Goal: Task Accomplishment & Management: Use online tool/utility

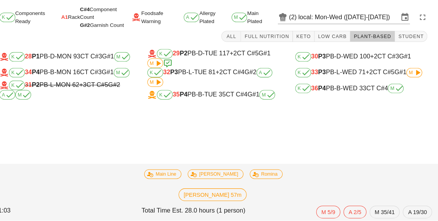
click at [356, 88] on div "K 36 P4 PB-B-WED 33 CT C#4 M" at bounding box center [363, 92] width 129 height 9
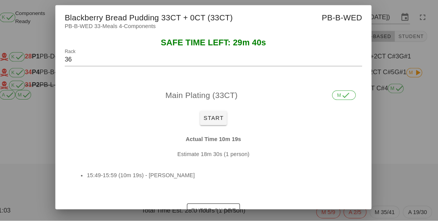
click at [420, 165] on div at bounding box center [219, 110] width 438 height 221
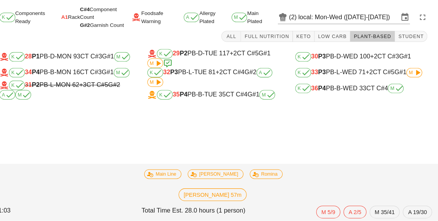
click at [365, 74] on div "K 33 P3 PB-L-WED 71 +2 CT C#5 G#1 M" at bounding box center [363, 76] width 129 height 9
type input "33"
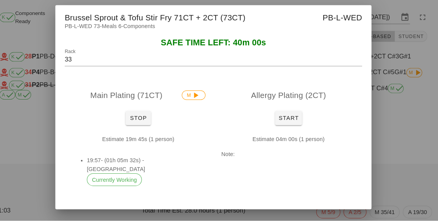
click at [218, 221] on span "Enter Short" at bounding box center [219, 218] width 44 height 6
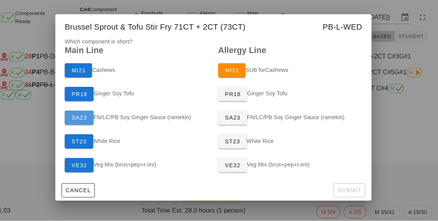
click at [77, 128] on button "SA23" at bounding box center [88, 121] width 28 height 14
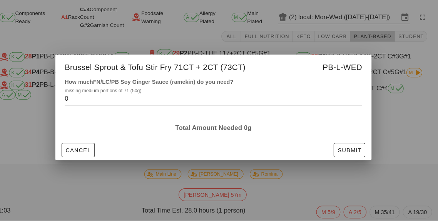
click at [216, 109] on input "0" at bounding box center [213, 102] width 279 height 12
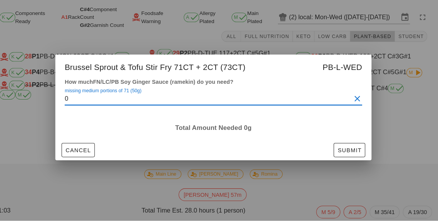
scroll to position [30, 0]
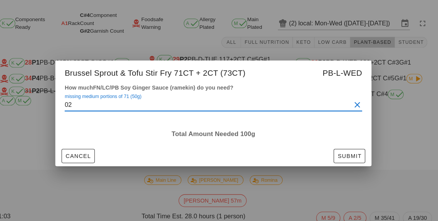
type input "02"
click at [407, 81] on div at bounding box center [219, 110] width 438 height 221
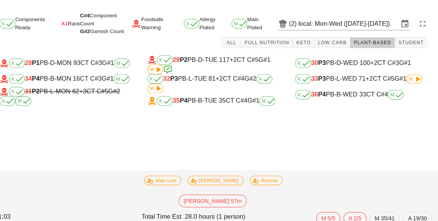
click at [346, 72] on div "K 33 P3 PB-L-WED 71 +2 CT C#5 G#1 M" at bounding box center [363, 76] width 129 height 9
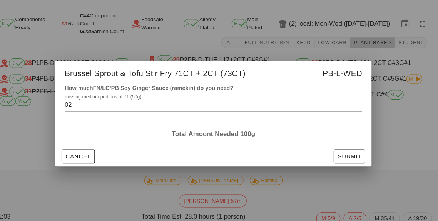
click at [357, 141] on div "How much FN/LC/PB Soy Ginger Sauce (ramekin) do you need? missing medium portio…" at bounding box center [219, 112] width 308 height 61
click at [357, 154] on span "Submit" at bounding box center [352, 152] width 24 height 6
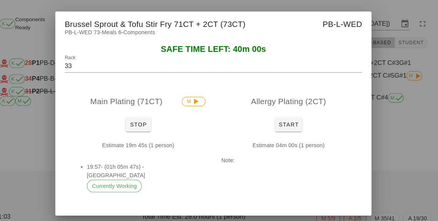
click at [389, 128] on div at bounding box center [219, 110] width 438 height 221
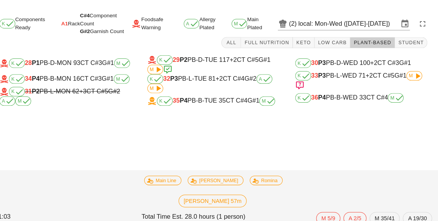
click at [437, 163] on div "Task started: Brussel Sprout & Tofu Stir Fry (MAIN) - Romina K Components Ready…" at bounding box center [219, 115] width 438 height 212
